Goal: Answer question/provide support

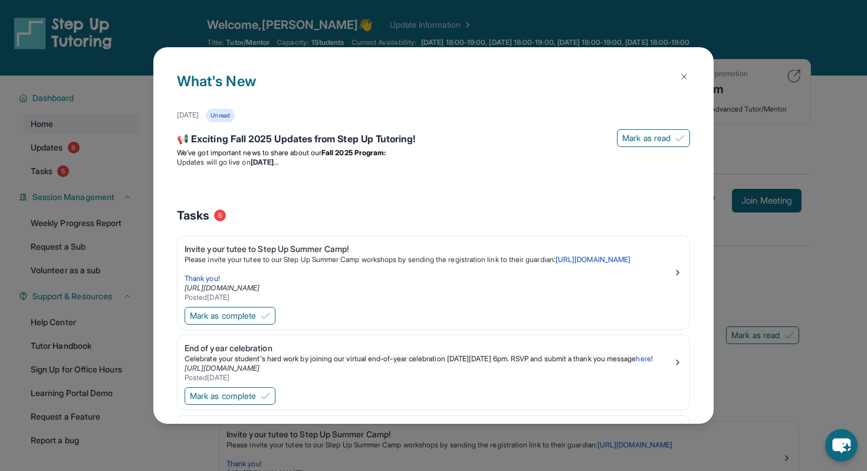
click at [682, 78] on img at bounding box center [684, 76] width 9 height 9
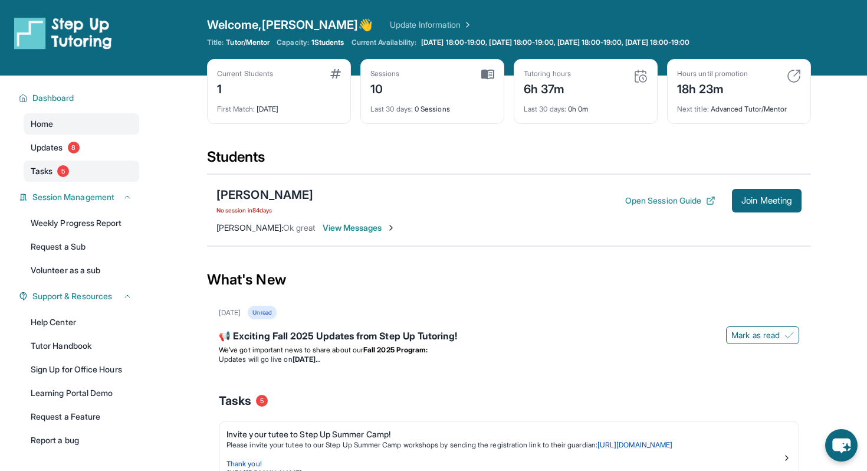
click at [90, 167] on link "Tasks 5" at bounding box center [82, 171] width 116 height 21
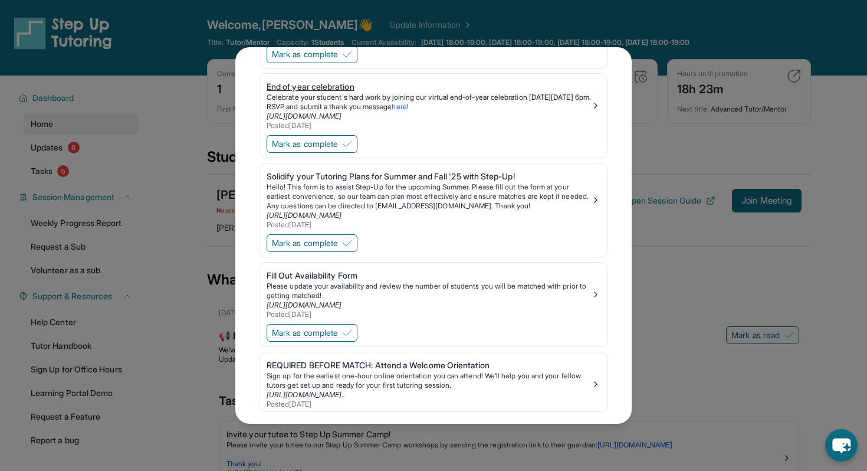
scroll to position [158, 0]
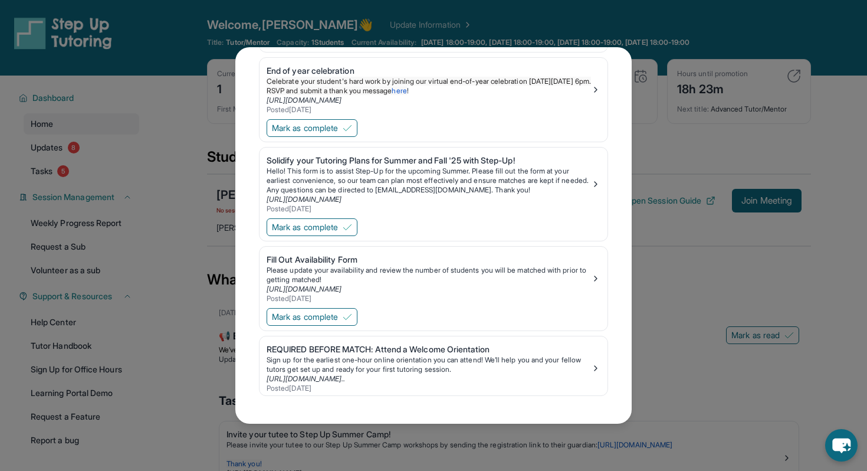
click at [671, 128] on div "Tasks Invite your tutee to Step Up Summer Camp! Please invite your tutee to our…" at bounding box center [433, 235] width 867 height 471
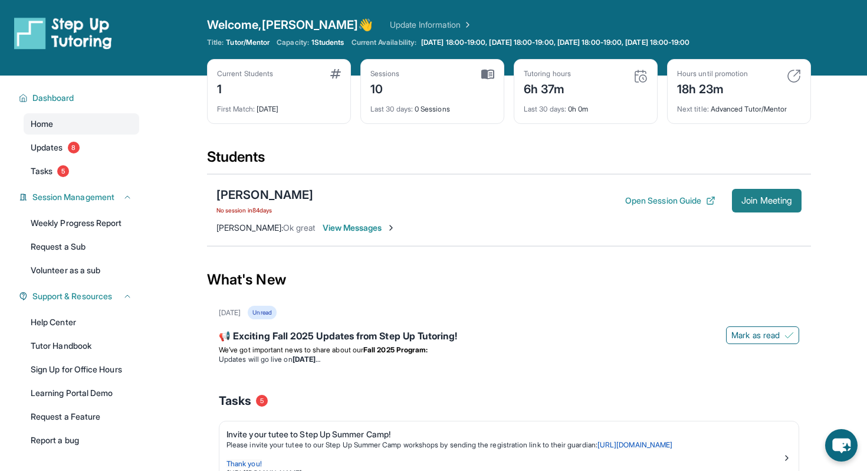
click at [768, 197] on span "Join Meeting" at bounding box center [767, 200] width 51 height 7
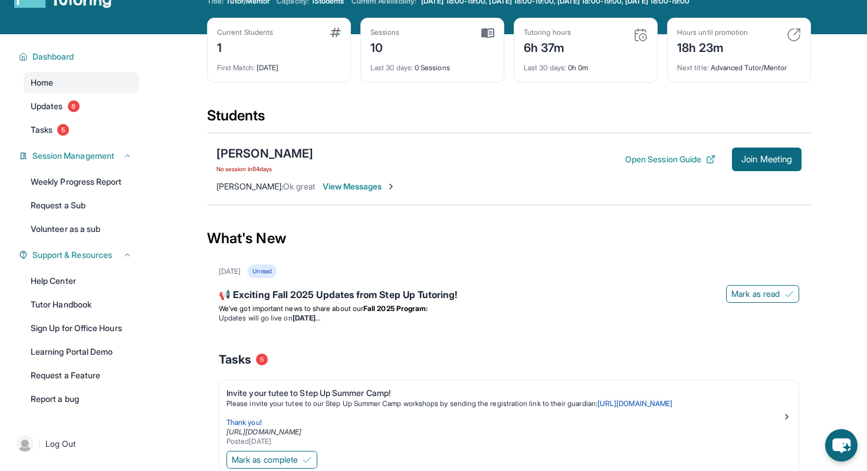
scroll to position [42, 0]
click at [255, 150] on div "[PERSON_NAME]" at bounding box center [265, 153] width 97 height 17
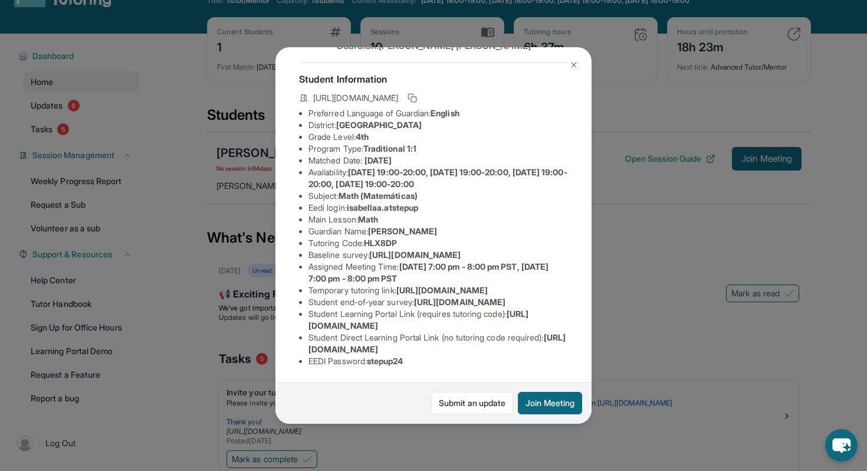
scroll to position [55, 0]
drag, startPoint x: 351, startPoint y: 202, endPoint x: 519, endPoint y: 202, distance: 167.6
click at [519, 202] on li "Eedi login : [PERSON_NAME].atstepup" at bounding box center [439, 208] width 260 height 12
copy span "isabellaa.atstepup"
click at [376, 238] on span "HLX8DP" at bounding box center [380, 243] width 33 height 10
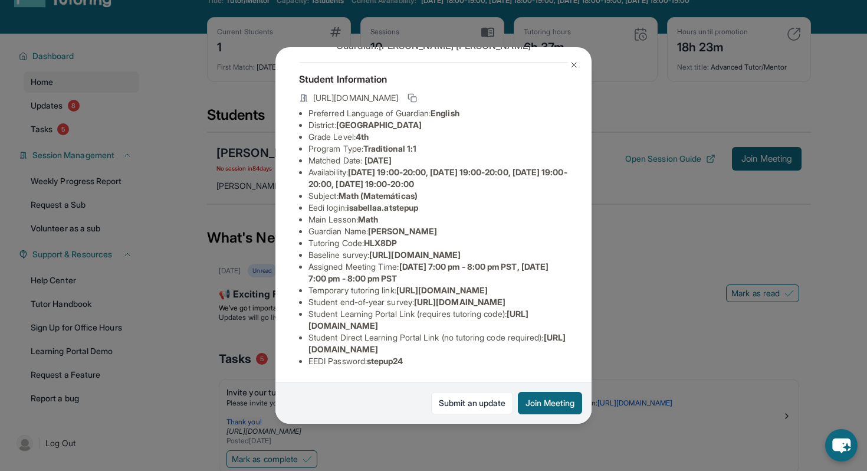
scroll to position [117, 0]
drag, startPoint x: 371, startPoint y: 175, endPoint x: 451, endPoint y: 175, distance: 80.3
click at [451, 237] on li "Tutoring Code : HLX8DP" at bounding box center [439, 243] width 260 height 12
copy span "HLX8DP"
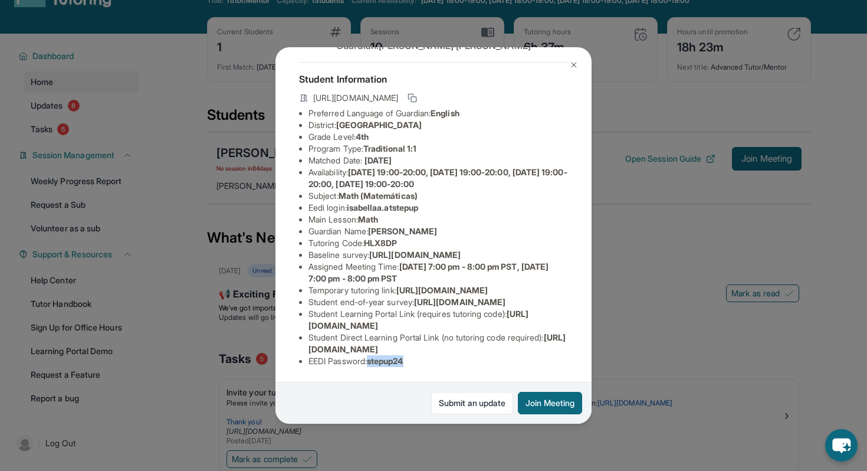
drag, startPoint x: 374, startPoint y: 362, endPoint x: 542, endPoint y: 362, distance: 167.6
click at [540, 362] on li "EEDI Password : stepup24" at bounding box center [439, 361] width 260 height 12
copy span "stepup24"
drag, startPoint x: 352, startPoint y: 100, endPoint x: 473, endPoint y: 100, distance: 121.6
click at [473, 202] on li "Eedi login : [PERSON_NAME].atstepup" at bounding box center [439, 208] width 260 height 12
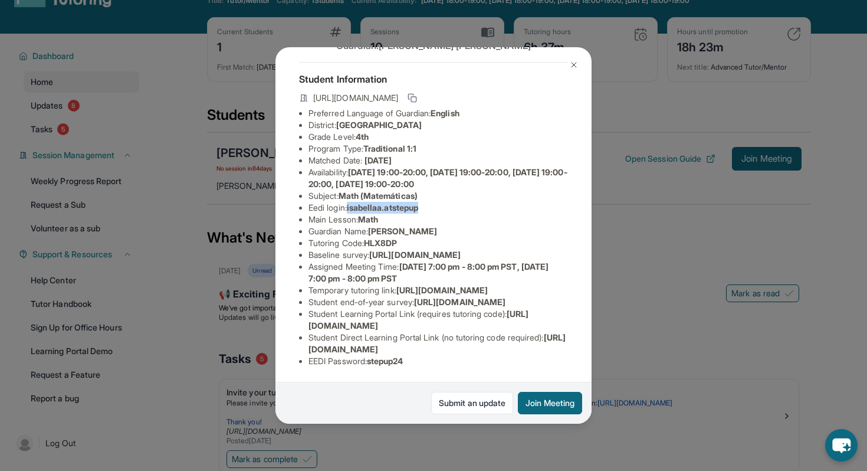
copy span "isabellaa.atstepup"
drag, startPoint x: 403, startPoint y: 353, endPoint x: 391, endPoint y: 353, distance: 12.4
click at [391, 353] on span "[URL][DOMAIN_NAME]" at bounding box center [437, 343] width 257 height 22
click at [438, 373] on div "Student Information [URL][DOMAIN_NAME] Preferred Language of Guardian: English …" at bounding box center [433, 219] width 269 height 315
drag, startPoint x: 423, startPoint y: 369, endPoint x: 379, endPoint y: 367, distance: 43.1
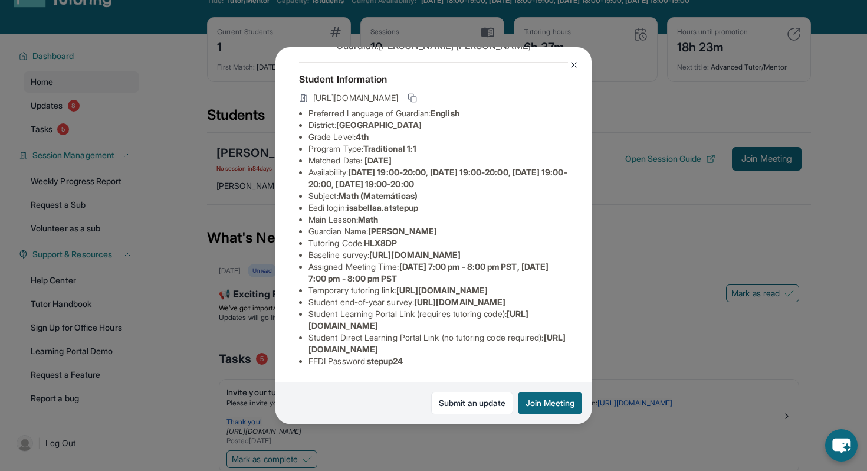
click at [379, 367] on div "Student Information [URL][DOMAIN_NAME] Preferred Language of Guardian: English …" at bounding box center [433, 219] width 269 height 315
drag, startPoint x: 369, startPoint y: 361, endPoint x: 484, endPoint y: 361, distance: 114.5
click at [484, 361] on li "EEDI Password : stepup24" at bounding box center [439, 361] width 260 height 12
drag, startPoint x: 412, startPoint y: 361, endPoint x: 374, endPoint y: 360, distance: 38.4
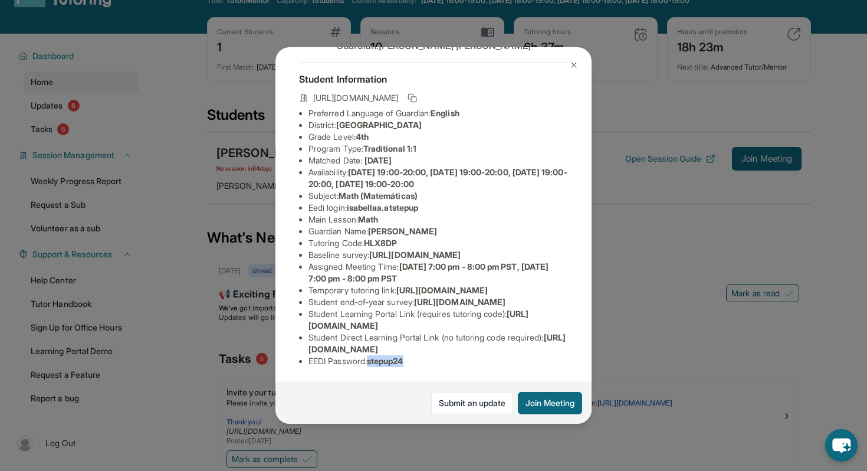
click at [374, 360] on li "EEDI Password : stepup24" at bounding box center [439, 361] width 260 height 12
copy span "stepup24"
